Goal: Transaction & Acquisition: Obtain resource

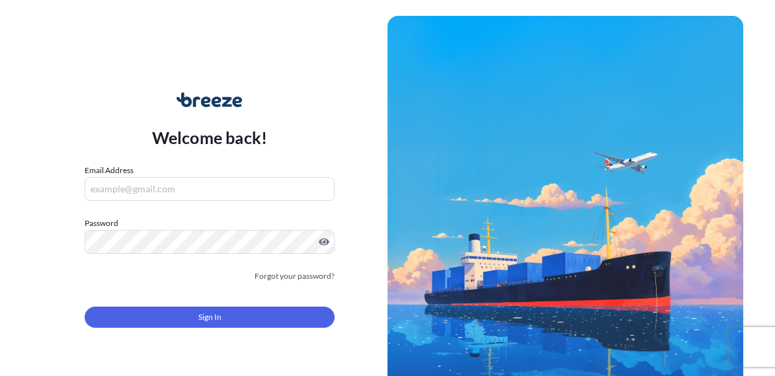
type input "[EMAIL_ADDRESS][DOMAIN_NAME]"
click at [222, 321] on button "Sign In" at bounding box center [210, 317] width 250 height 21
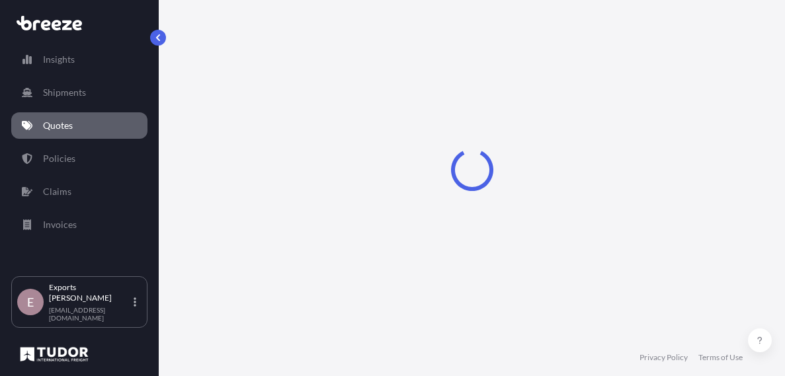
select select "Road"
select select "Air"
select select "Road"
select select "1"
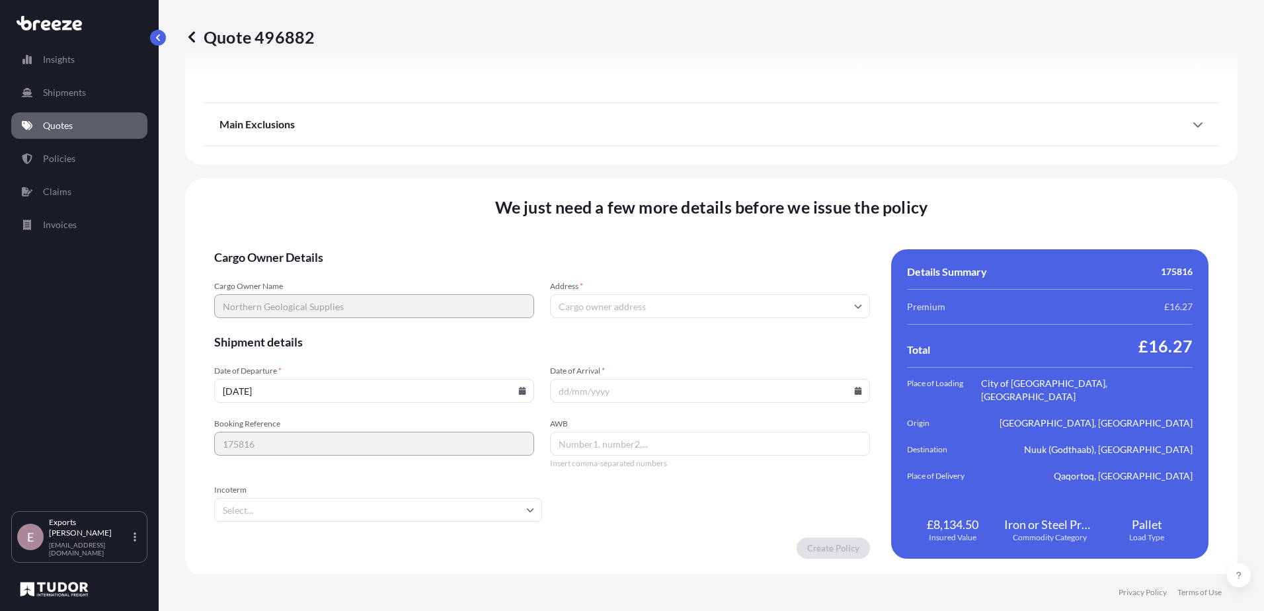
scroll to position [1750, 0]
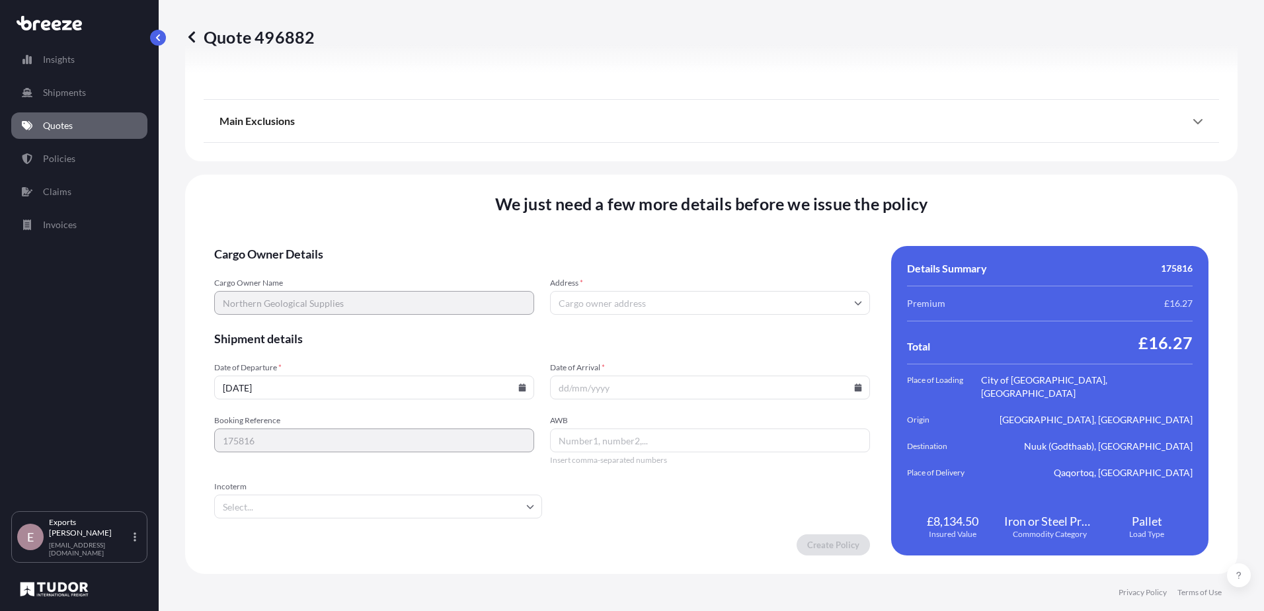
click at [673, 304] on input "Address *" at bounding box center [710, 303] width 320 height 24
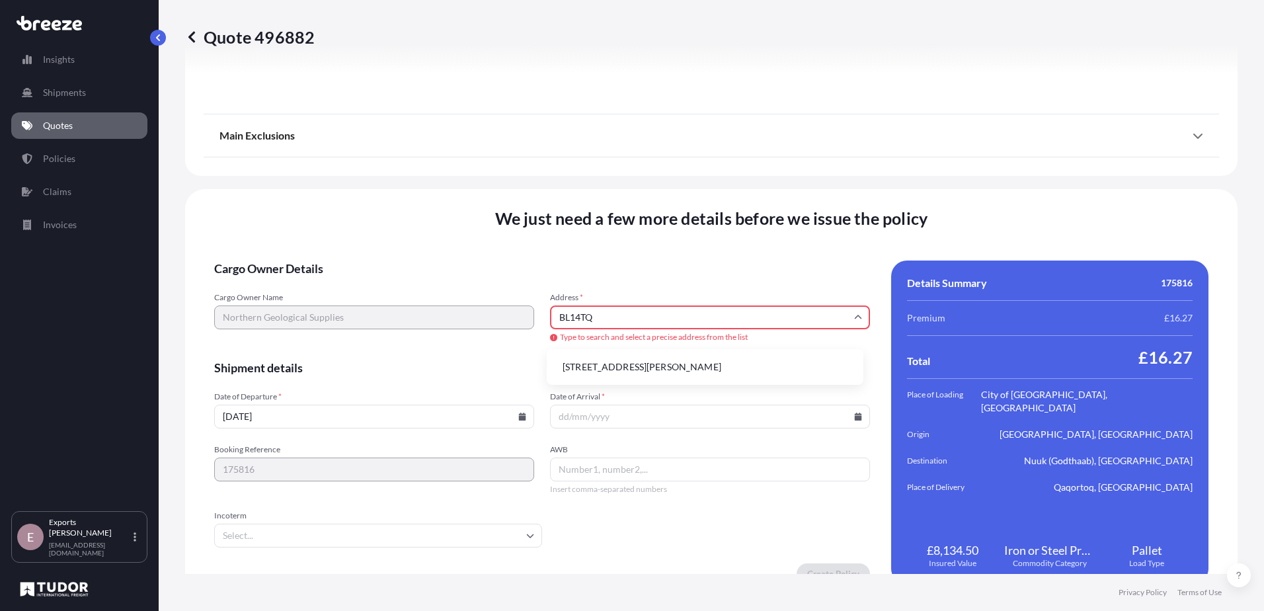
click at [672, 363] on li "[STREET_ADDRESS][PERSON_NAME]" at bounding box center [705, 366] width 306 height 25
type input "[STREET_ADDRESS][PERSON_NAME]"
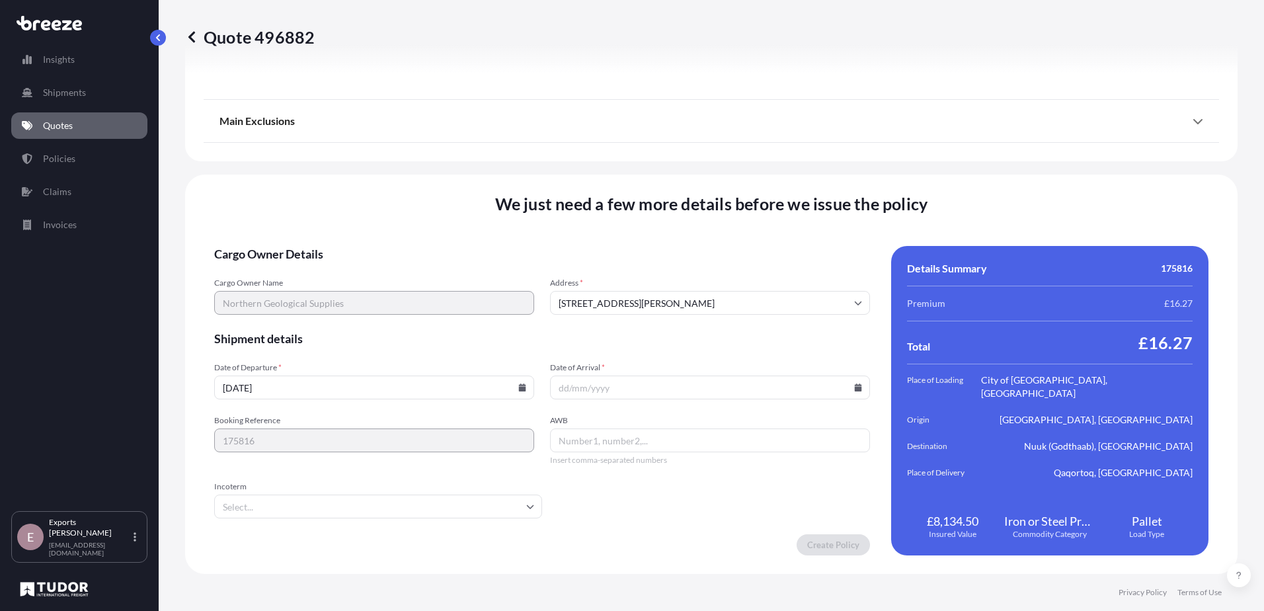
click at [520, 376] on icon at bounding box center [522, 388] width 7 height 8
click at [402, 297] on button "22" at bounding box center [403, 294] width 21 height 21
type input "[DATE]"
click at [774, 376] on icon at bounding box center [858, 388] width 7 height 8
click at [613, 319] on button "25" at bounding box center [612, 319] width 21 height 21
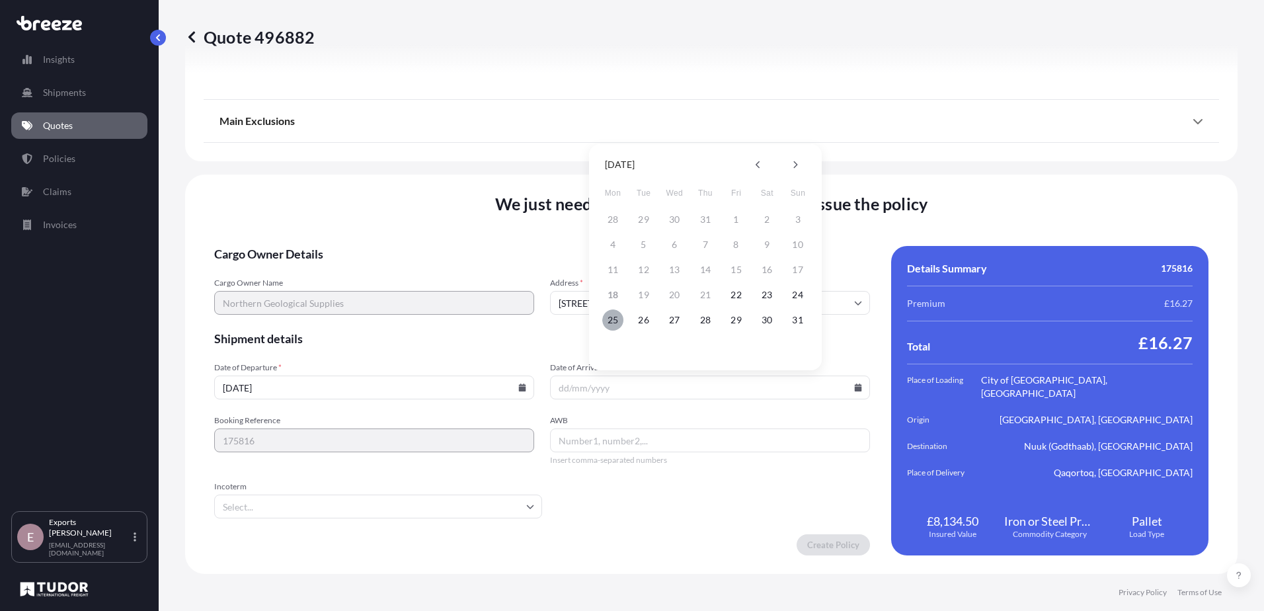
type input "[DATE]"
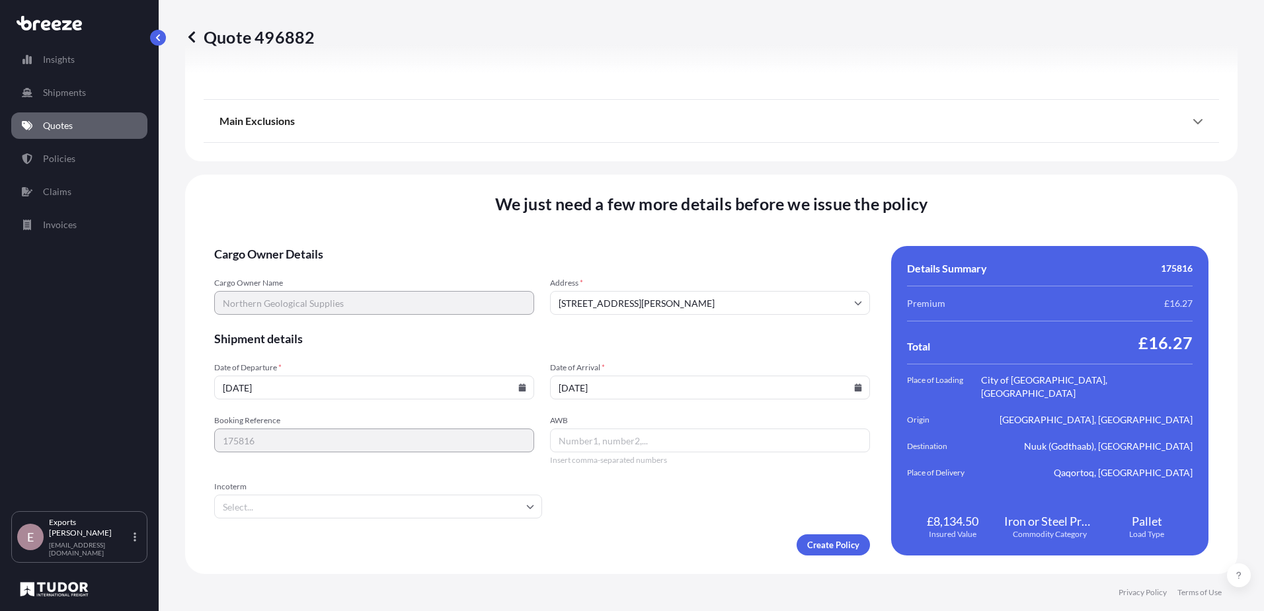
click at [601, 376] on input "AWB" at bounding box center [710, 441] width 320 height 24
type input "724,85311903"
click at [436, 376] on input "Incoterm" at bounding box center [378, 507] width 328 height 24
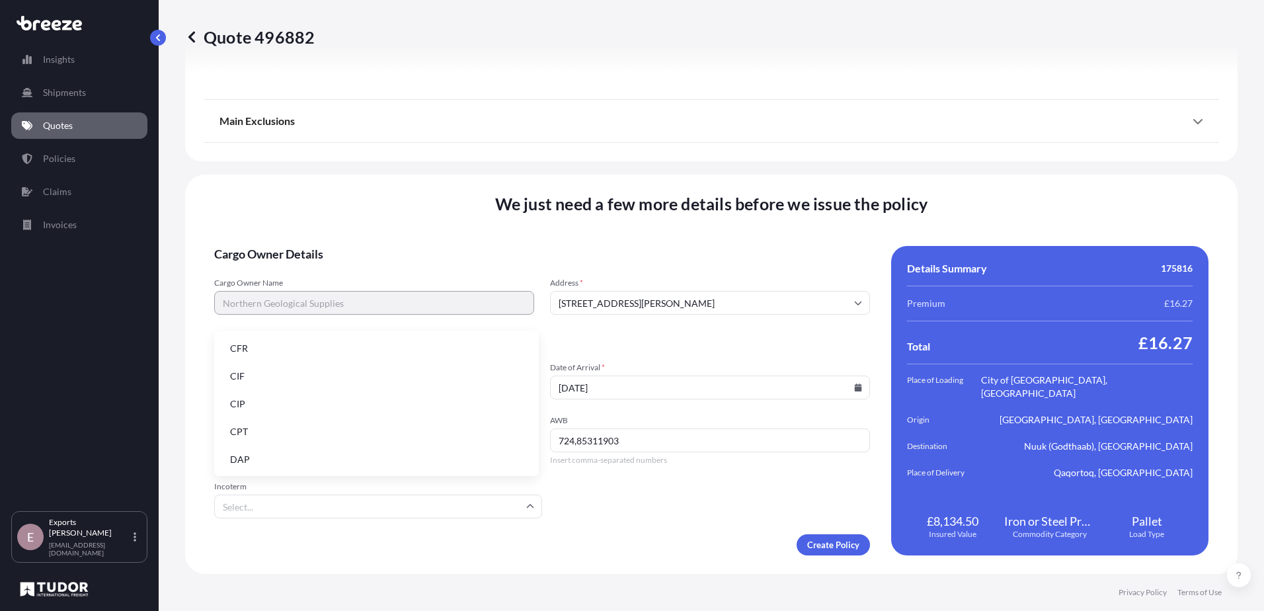
click at [358, 376] on li "DAP" at bounding box center [377, 459] width 314 height 25
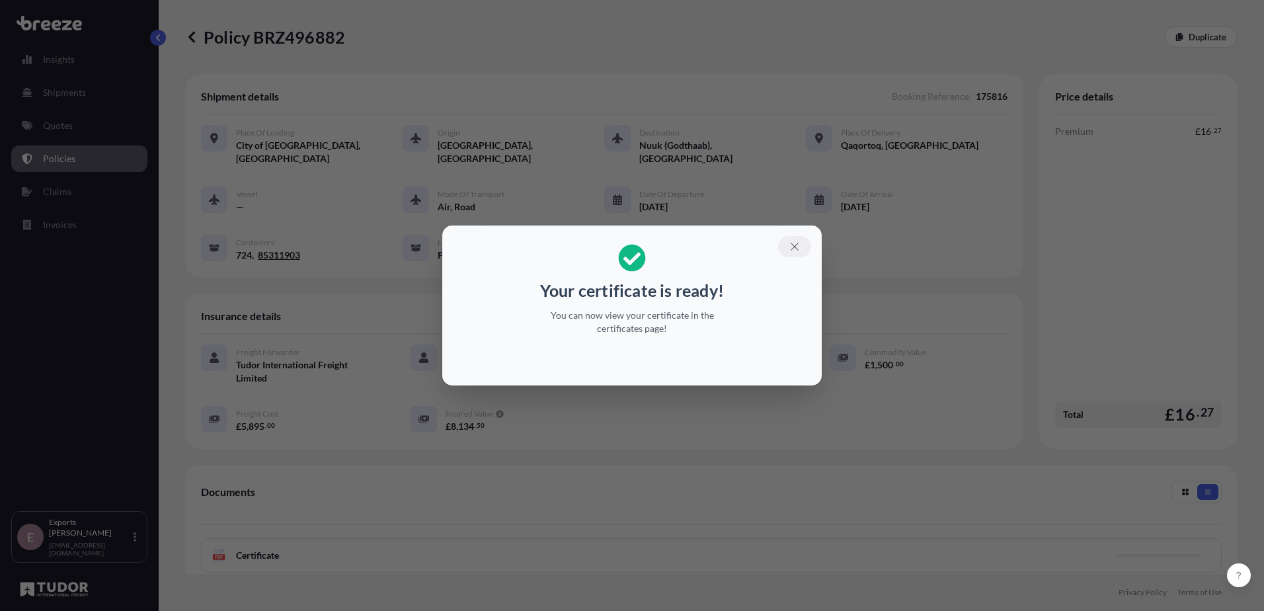
click at [774, 245] on icon "button" at bounding box center [795, 247] width 12 height 12
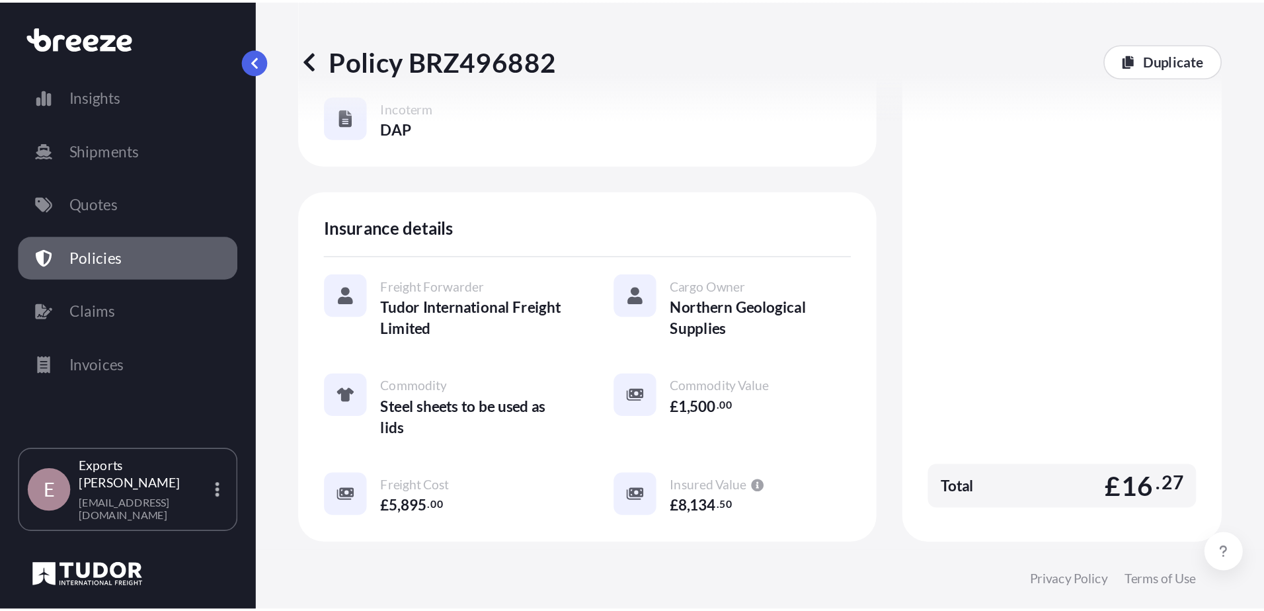
scroll to position [198, 0]
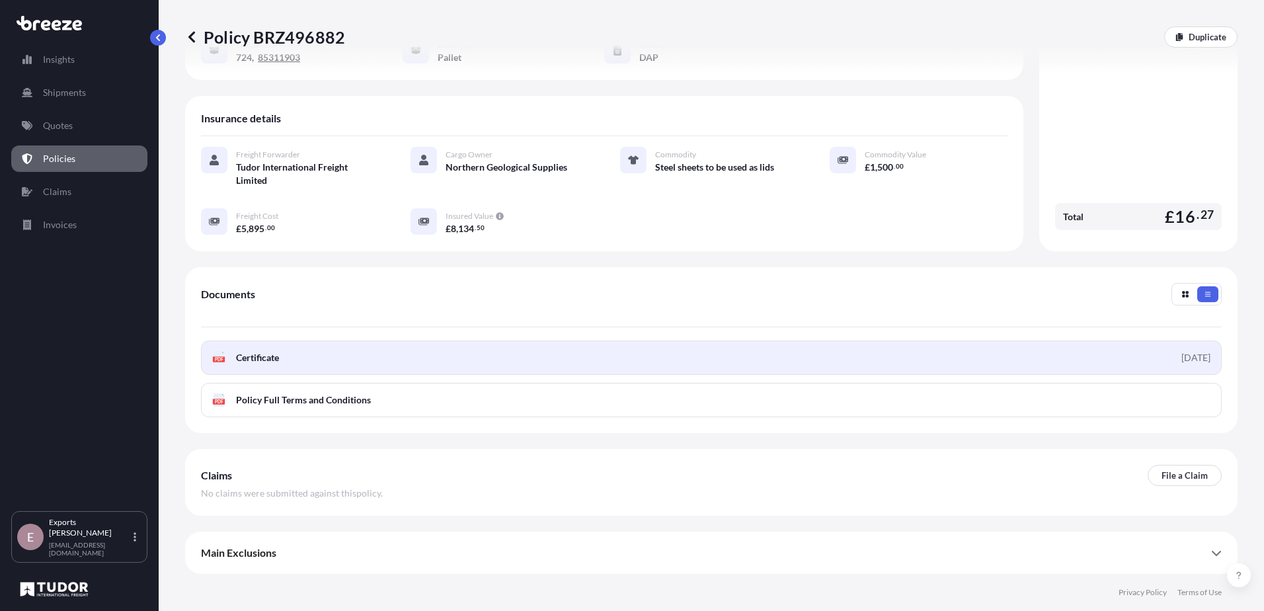
click at [524, 366] on link "PDF Certificate [DATE]" at bounding box center [711, 358] width 1021 height 34
